Goal: Information Seeking & Learning: Find specific fact

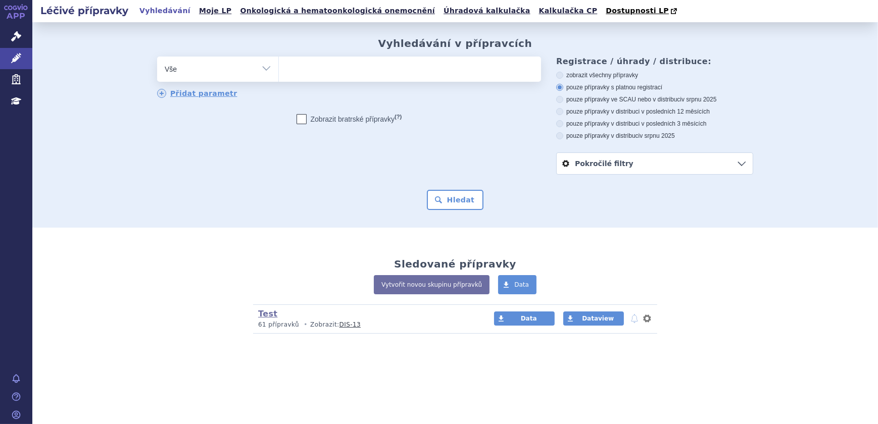
click at [327, 71] on ul at bounding box center [410, 67] width 262 height 21
click at [279, 71] on select at bounding box center [278, 68] width 1 height 25
click at [20, 40] on icon at bounding box center [16, 36] width 10 height 10
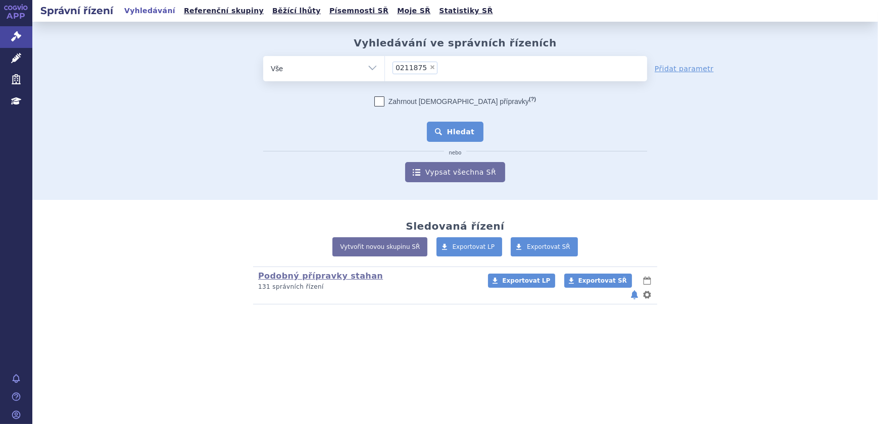
click at [449, 131] on button "Hledat" at bounding box center [455, 132] width 57 height 20
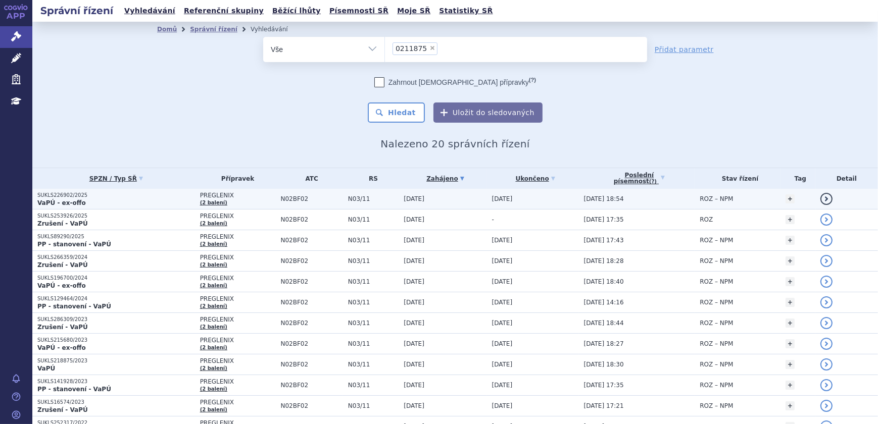
click at [166, 201] on p "VaPÚ - ex-offo" at bounding box center [116, 203] width 158 height 8
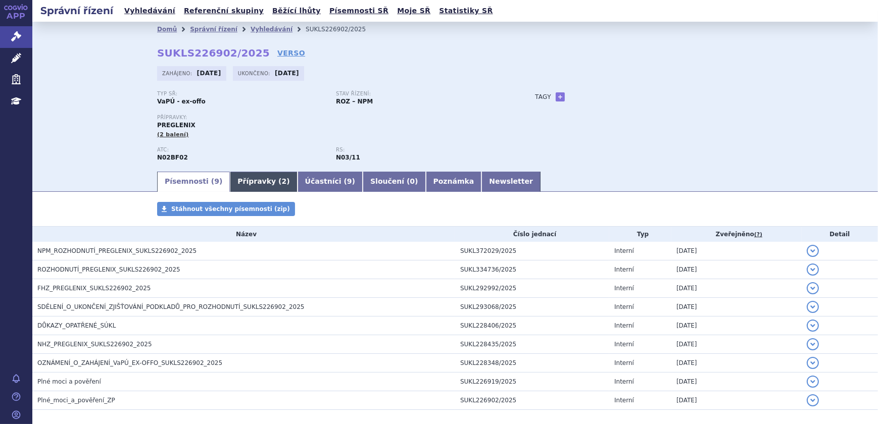
click at [230, 181] on link "Přípravky ( 2 )" at bounding box center [263, 182] width 67 height 20
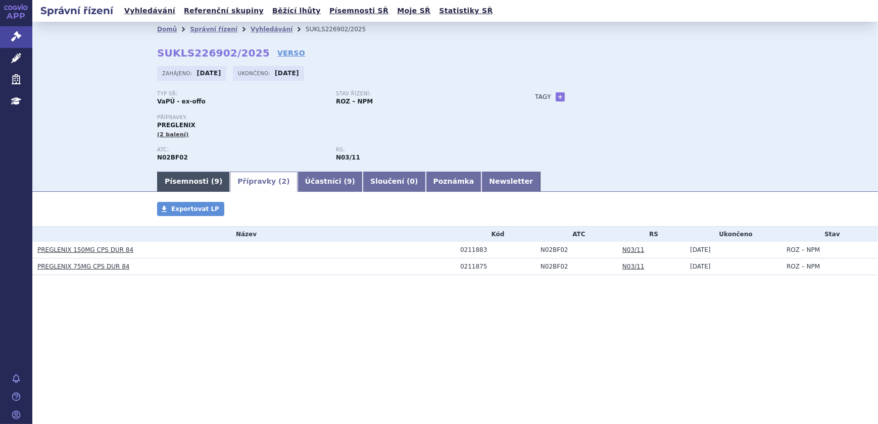
click at [178, 177] on link "Písemnosti ( 9 )" at bounding box center [193, 182] width 73 height 20
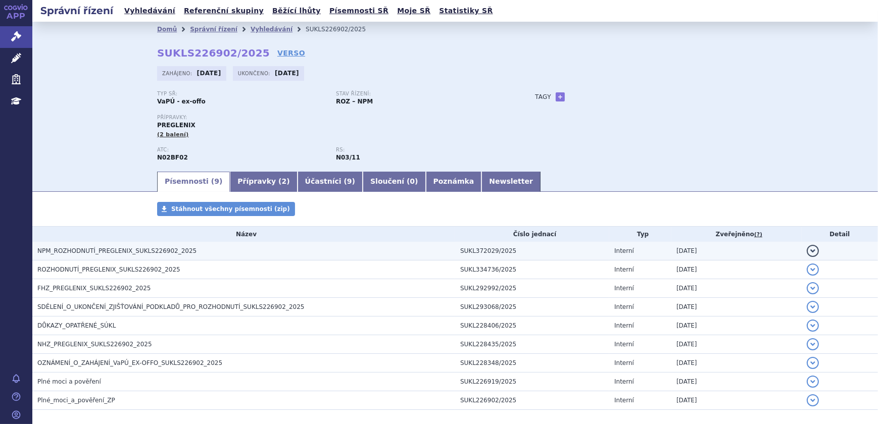
click at [117, 248] on span "NPM_ROZHODNUTÍ_PREGLENIX_SUKLS226902_2025" at bounding box center [116, 251] width 159 height 7
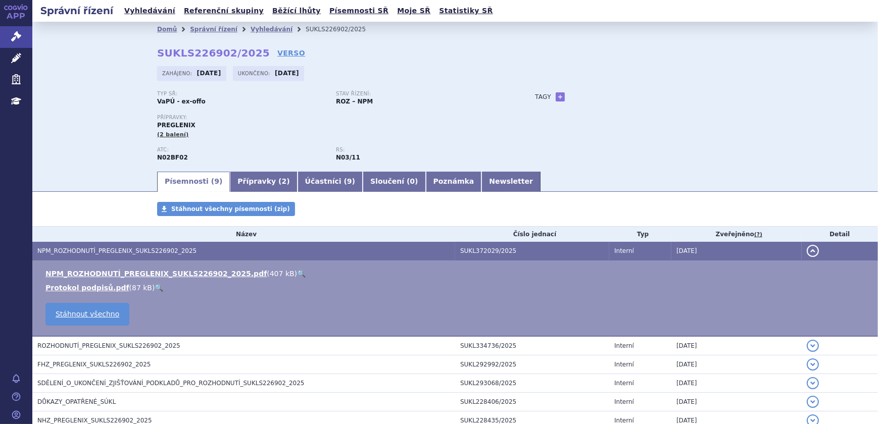
click at [297, 275] on link "🔍" at bounding box center [301, 274] width 9 height 8
click at [21, 52] on link "Léčivé přípravky" at bounding box center [16, 58] width 32 height 21
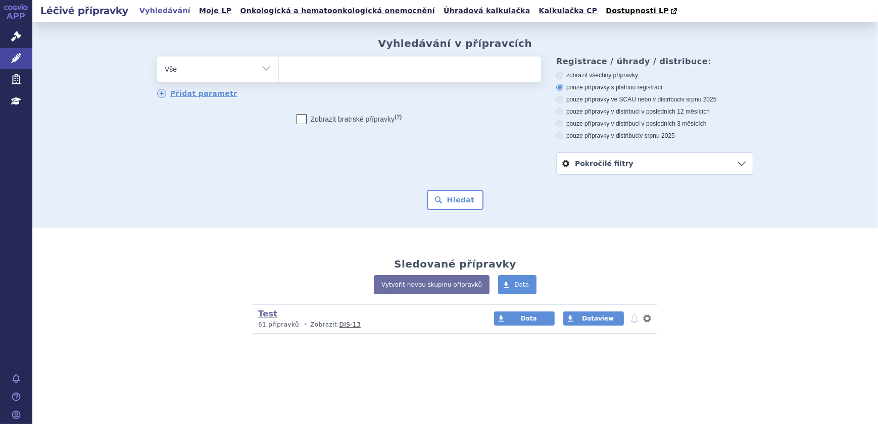
click at [309, 69] on ul at bounding box center [410, 67] width 262 height 21
click at [279, 69] on select at bounding box center [278, 68] width 1 height 25
paste input "0211875"
type input "0211875"
select select "0211875"
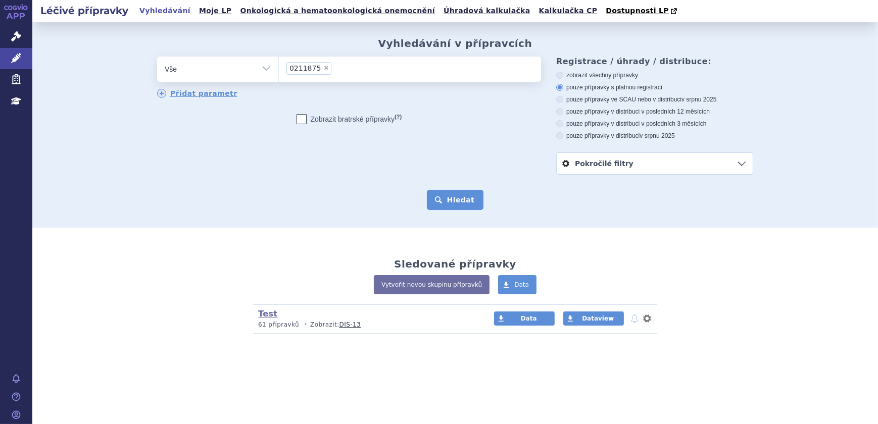
click at [448, 204] on button "Hledat" at bounding box center [455, 200] width 57 height 20
click at [455, 201] on button "Hledat" at bounding box center [455, 200] width 57 height 20
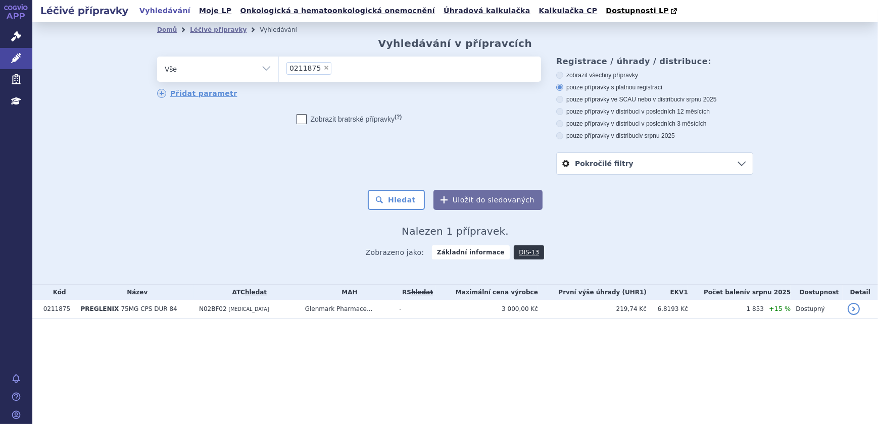
click at [323, 68] on span "×" at bounding box center [326, 68] width 6 height 6
click at [279, 68] on select "0211875" at bounding box center [278, 68] width 1 height 25
select select
type input "0211883"
select select "0211883"
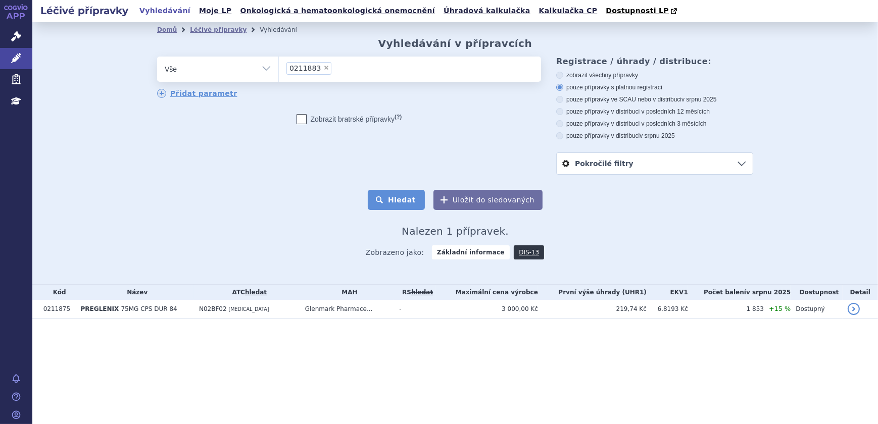
click at [393, 196] on button "Hledat" at bounding box center [396, 200] width 57 height 20
click at [323, 68] on span "×" at bounding box center [326, 68] width 6 height 6
click at [279, 68] on select "0211883" at bounding box center [278, 68] width 1 height 25
select select
type input "0218938"
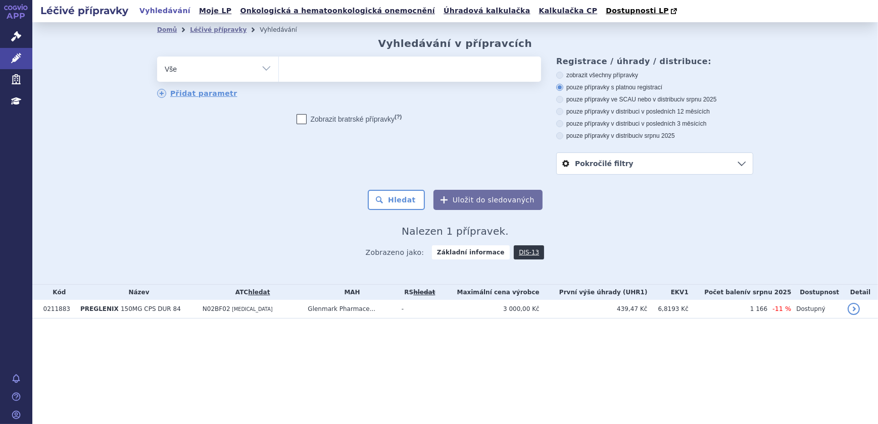
select select "0218938"
click at [411, 195] on button "Hledat" at bounding box center [396, 200] width 57 height 20
drag, startPoint x: 321, startPoint y: 68, endPoint x: 331, endPoint y: 76, distance: 12.5
click at [323, 68] on span "×" at bounding box center [326, 68] width 6 height 6
click at [279, 68] on select "0218938" at bounding box center [278, 68] width 1 height 25
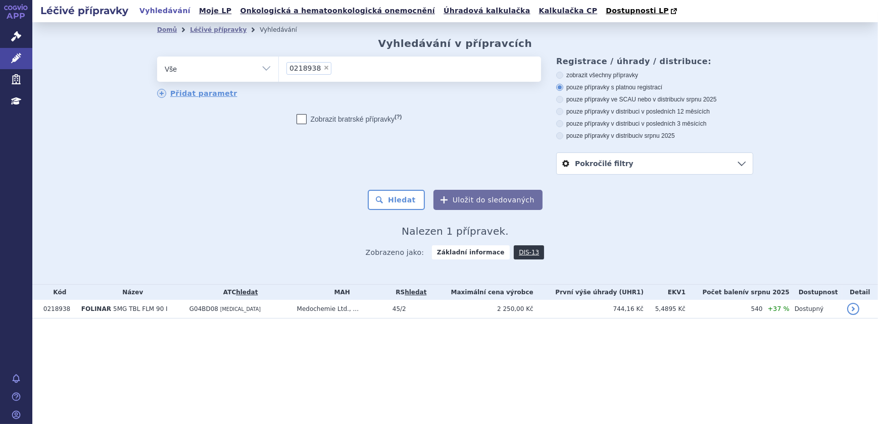
select select
paste input "0218940"
type input "0218940"
select select "0218940"
click at [400, 197] on button "Hledat" at bounding box center [396, 200] width 57 height 20
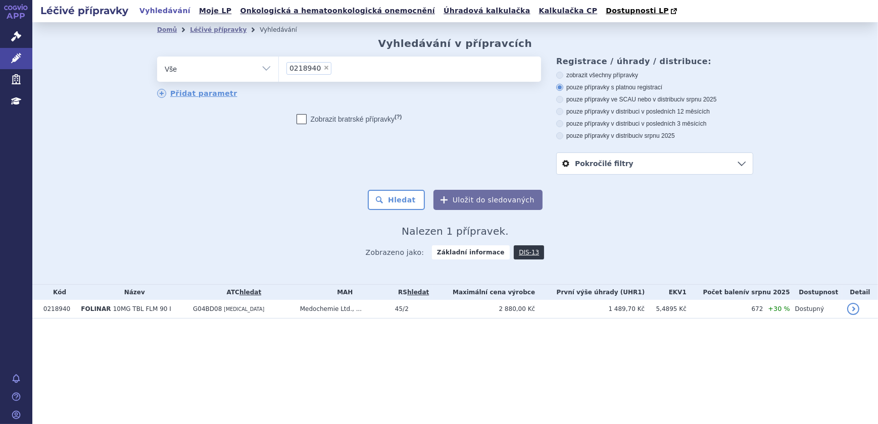
click at [323, 70] on span "×" at bounding box center [326, 68] width 6 height 6
click at [279, 70] on select "0218940" at bounding box center [278, 68] width 1 height 25
select select
type input "0221772"
select select "0221772"
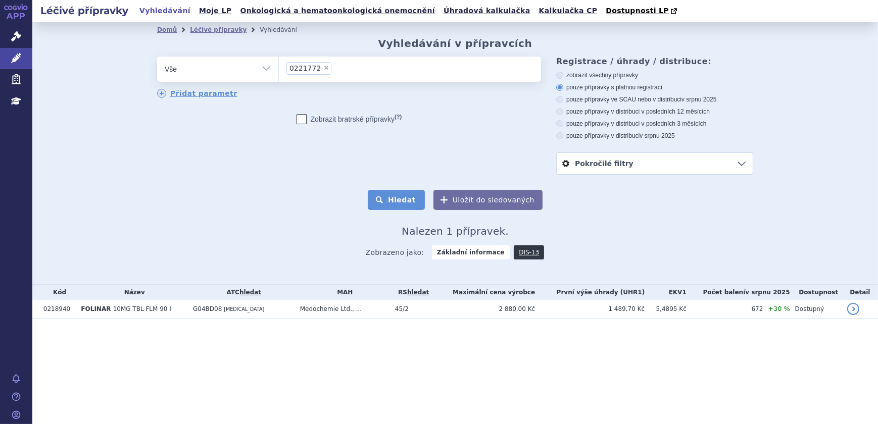
click at [394, 198] on button "Hledat" at bounding box center [396, 200] width 57 height 20
click at [323, 65] on span "×" at bounding box center [326, 68] width 6 height 6
click at [279, 65] on select "0221772" at bounding box center [278, 68] width 1 height 25
select select
type input "0238810"
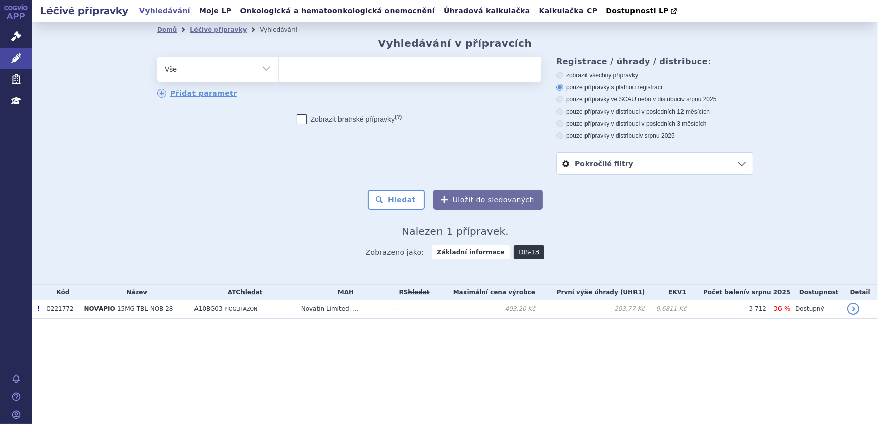
select select "0238810"
click at [389, 197] on button "Hledat" at bounding box center [396, 200] width 57 height 20
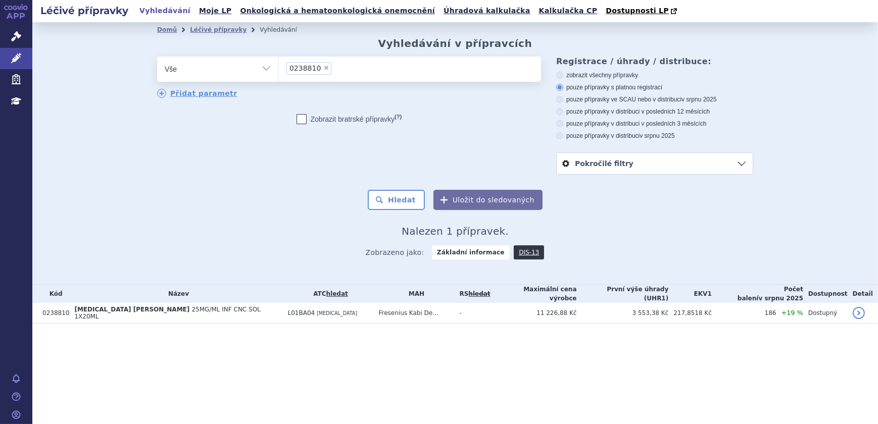
drag, startPoint x: 323, startPoint y: 69, endPoint x: 327, endPoint y: 79, distance: 11.4
click at [323, 69] on span "×" at bounding box center [326, 68] width 6 height 6
click at [279, 69] on select "0238810" at bounding box center [278, 68] width 1 height 25
select select
paste input "0272181"
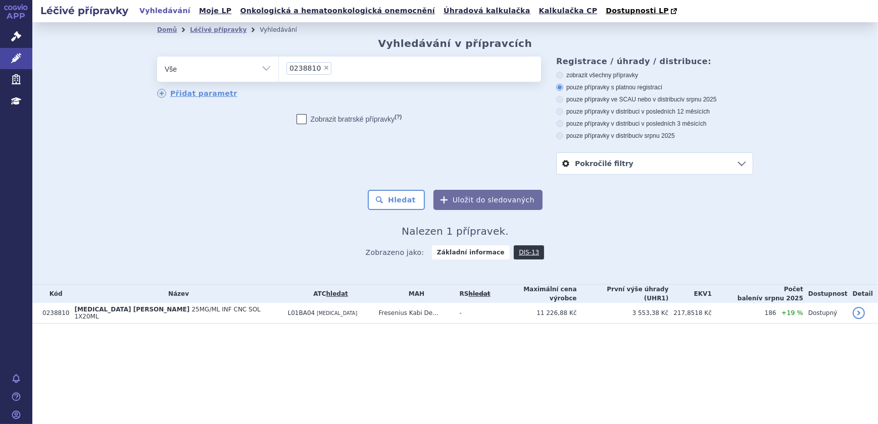
type input "0272181"
select select "0272181"
click at [396, 198] on button "Hledat" at bounding box center [396, 200] width 57 height 20
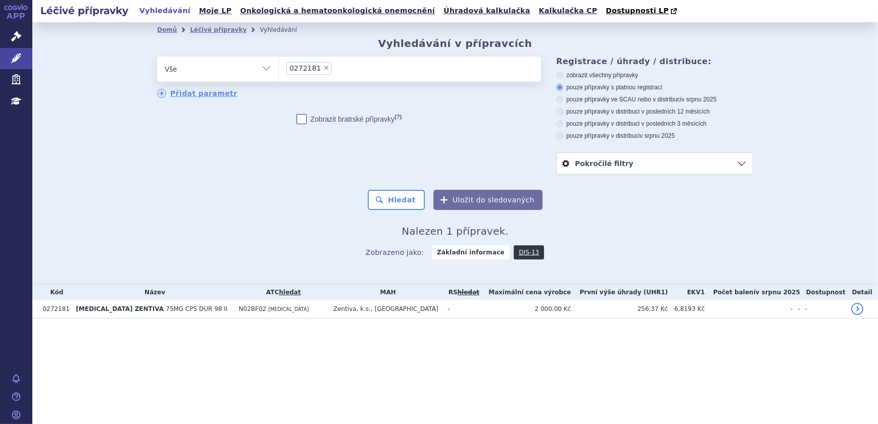
drag, startPoint x: 322, startPoint y: 66, endPoint x: 322, endPoint y: 76, distance: 10.1
click at [323, 66] on span "×" at bounding box center [326, 68] width 6 height 6
click at [279, 66] on select "0272181" at bounding box center [278, 68] width 1 height 25
select select
type input "0272182"
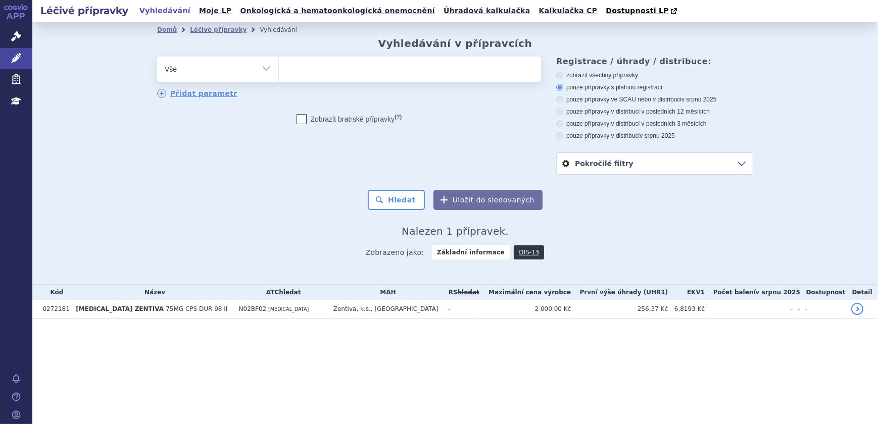
select select "0272182"
click at [383, 195] on button "Hledat" at bounding box center [396, 200] width 57 height 20
click at [323, 69] on span "×" at bounding box center [326, 68] width 6 height 6
click at [279, 69] on select "0272182" at bounding box center [278, 68] width 1 height 25
select select
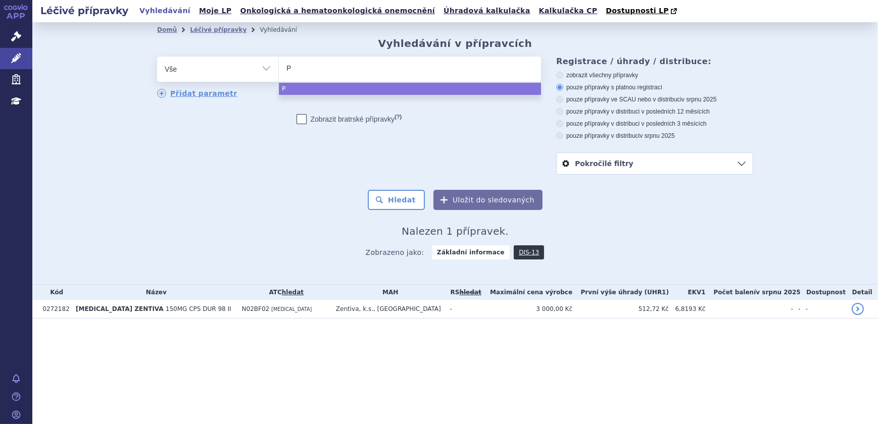
type input "PR"
type input "PRE"
type input "PREV"
type input "PREVI"
type input "PREVIC"
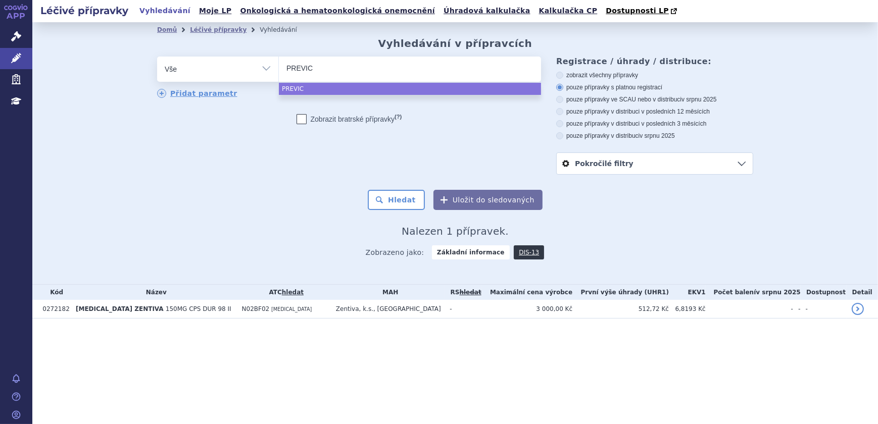
type input "PREVICT"
type input "PREVICTA"
select select "PREVICTA"
click at [423, 201] on button "Hledat" at bounding box center [396, 200] width 57 height 20
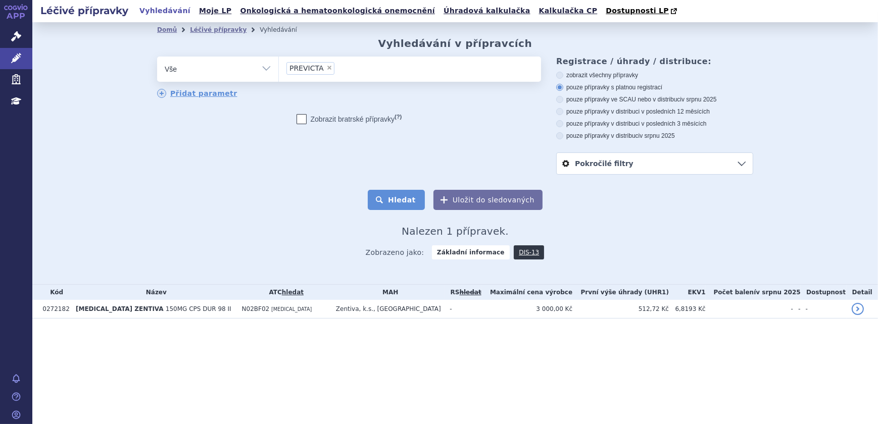
click at [415, 201] on button "Hledat" at bounding box center [396, 200] width 57 height 20
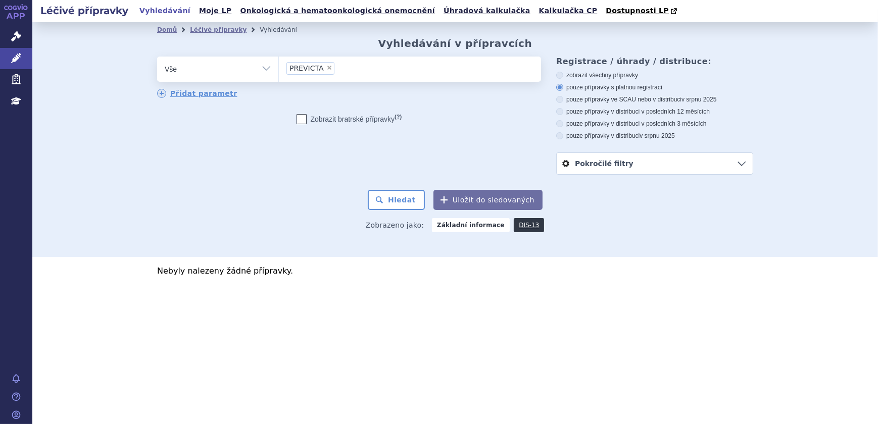
click at [327, 68] on span "×" at bounding box center [329, 68] width 6 height 6
click at [279, 68] on select "PREVICTA" at bounding box center [278, 68] width 1 height 25
select select
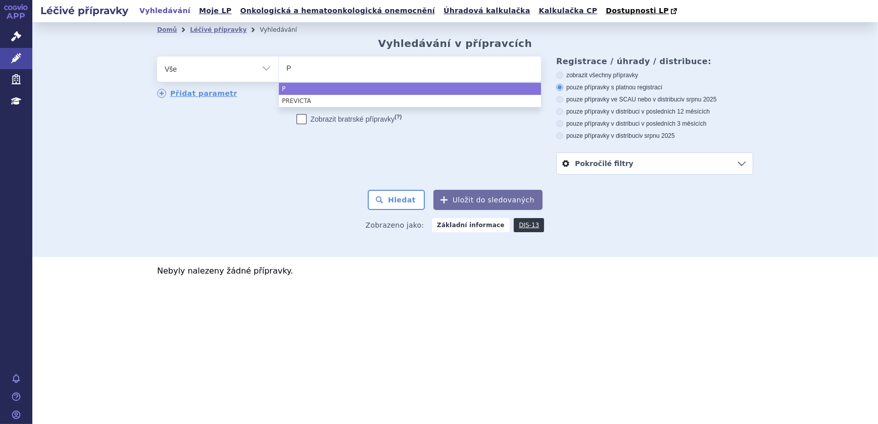
type input "PR"
type input "P"
type input "TR"
type input "TRE"
type input "TREV"
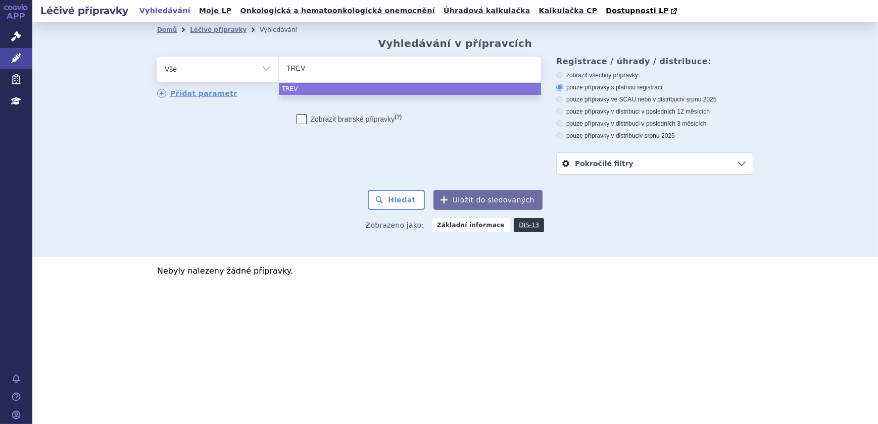
type input "TREVI"
type input "TREVIC"
type input "TREVICT"
type input "TREVICTA"
select select "TREVICTA"
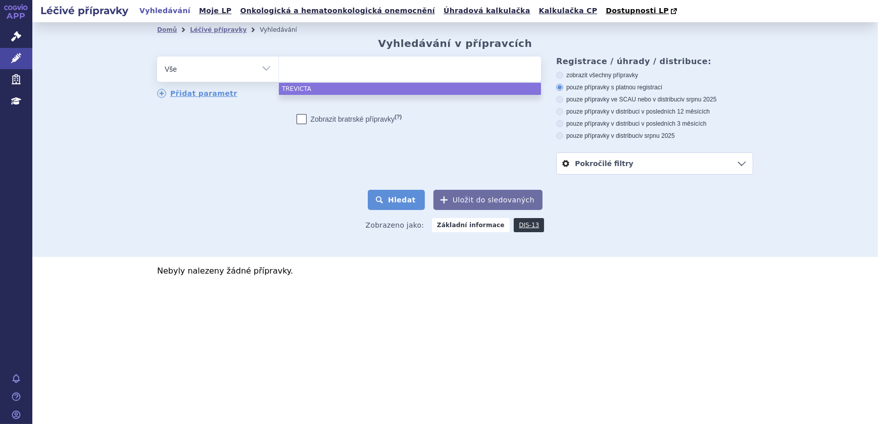
click at [414, 202] on button "Hledat" at bounding box center [396, 200] width 57 height 20
